Goal: Task Accomplishment & Management: Use online tool/utility

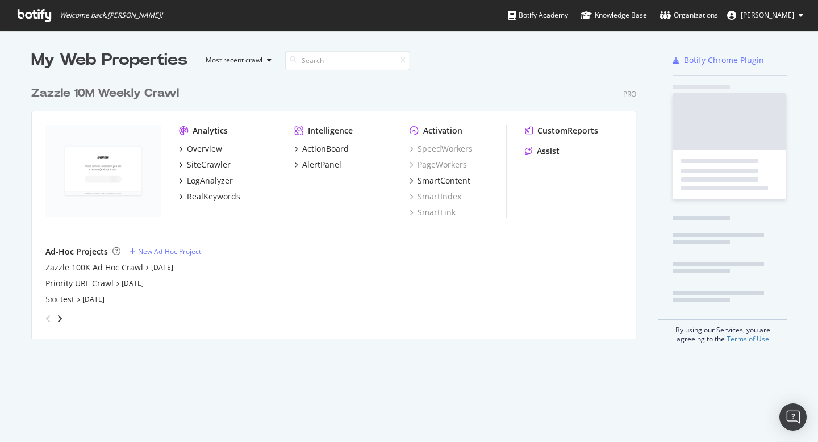
scroll to position [267, 614]
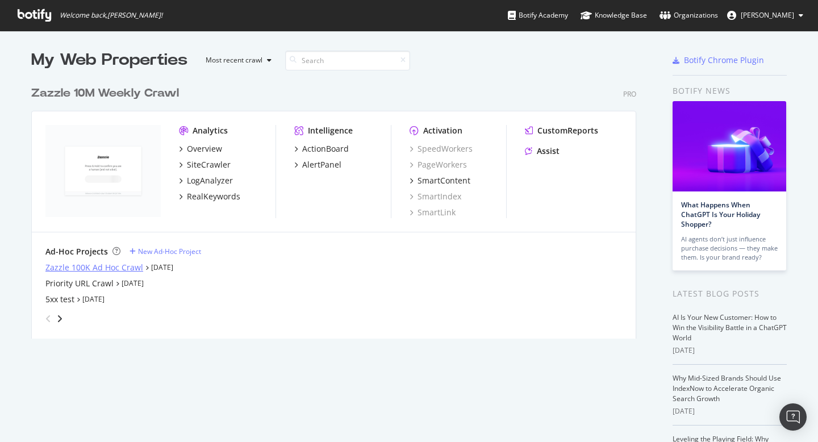
click at [135, 267] on div "Zazzle 100K Ad Hoc Crawl" at bounding box center [94, 267] width 98 height 11
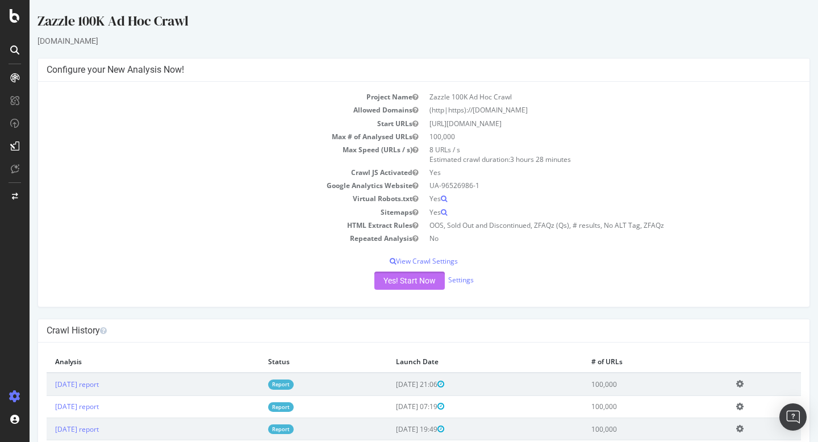
click at [417, 279] on button "Yes! Start Now" at bounding box center [410, 281] width 70 height 18
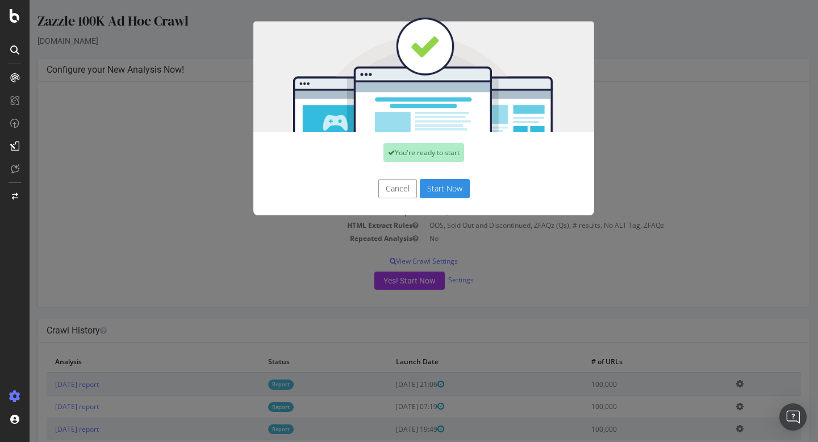
click at [437, 187] on button "Start Now" at bounding box center [445, 188] width 50 height 19
